Goal: Task Accomplishment & Management: Manage account settings

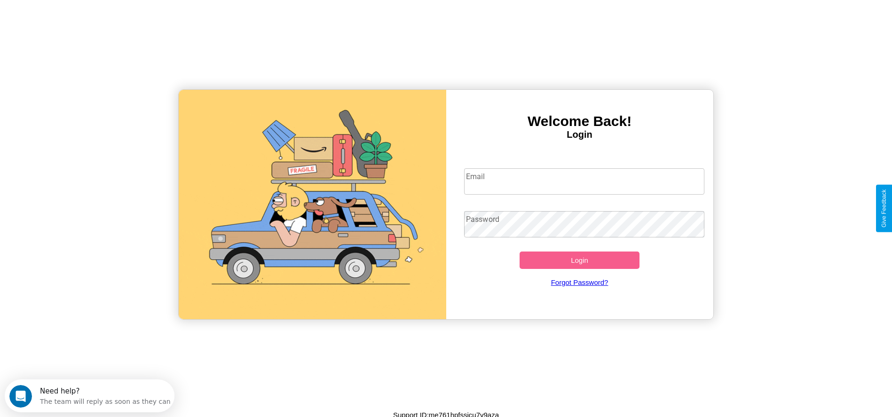
click at [584, 181] on input "Email" at bounding box center [584, 181] width 240 height 26
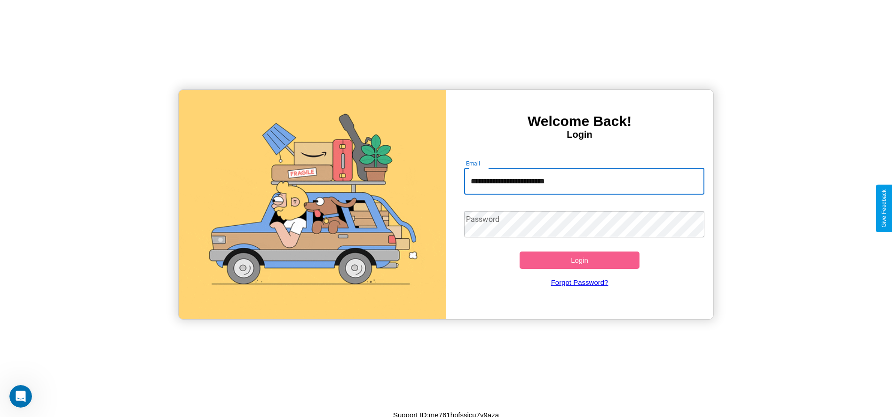
type input "**********"
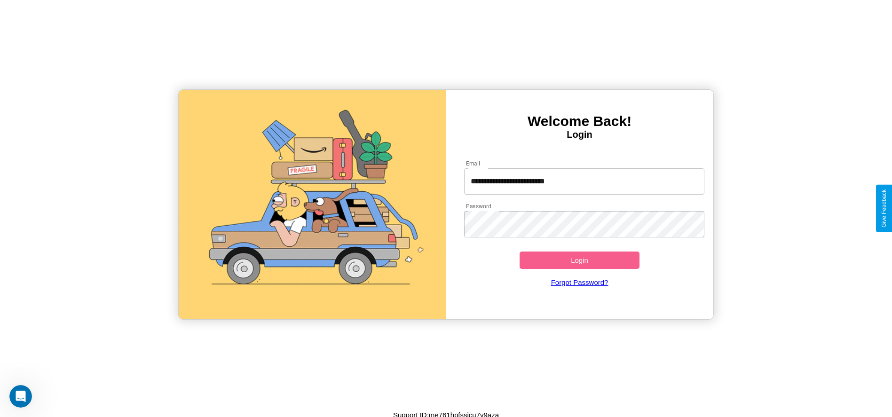
click at [580, 260] on button "Login" at bounding box center [580, 260] width 120 height 17
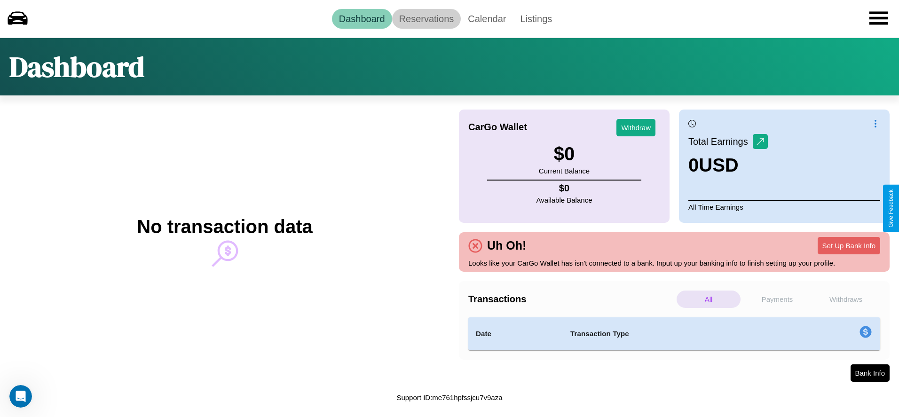
click at [426, 18] on link "Reservations" at bounding box center [426, 19] width 69 height 20
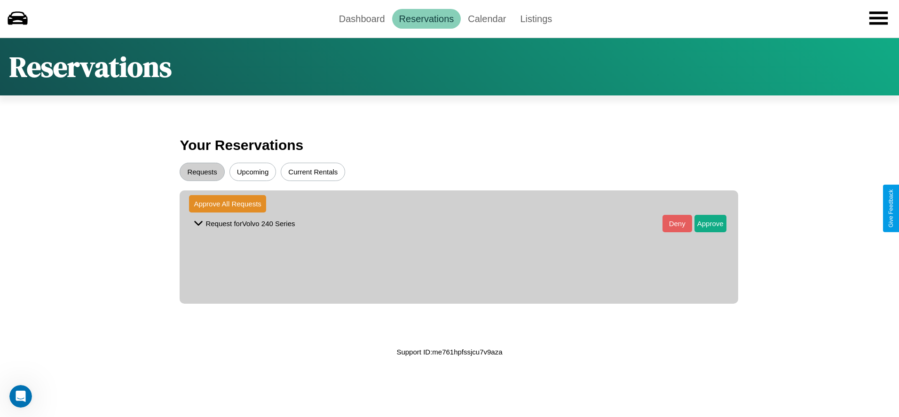
click at [202, 172] on button "Requests" at bounding box center [202, 172] width 45 height 18
click at [703, 223] on button "Approve" at bounding box center [711, 223] width 32 height 17
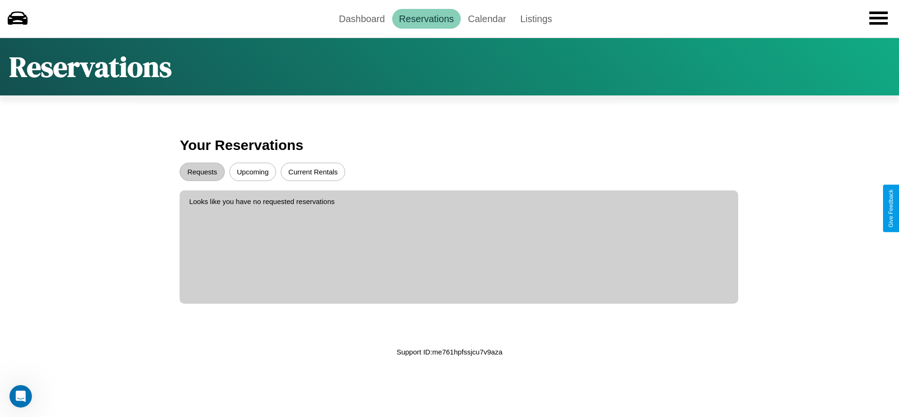
click at [253, 172] on button "Upcoming" at bounding box center [253, 172] width 47 height 18
